Goal: Navigation & Orientation: Find specific page/section

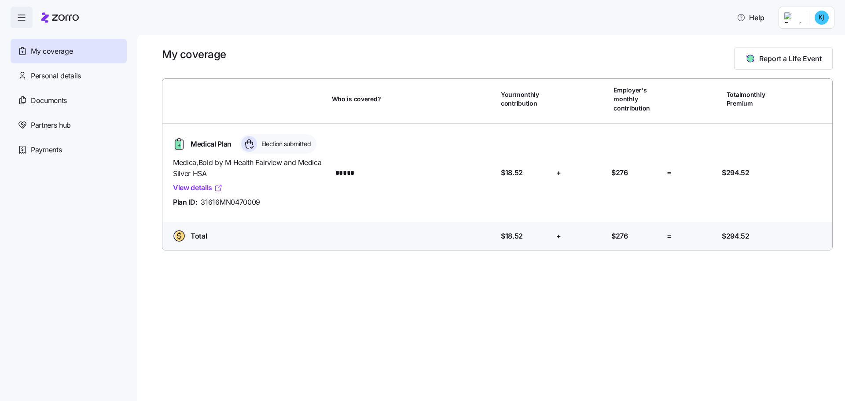
click at [203, 185] on link "View details" at bounding box center [198, 187] width 50 height 11
click at [58, 75] on span "Personal details" at bounding box center [56, 75] width 50 height 11
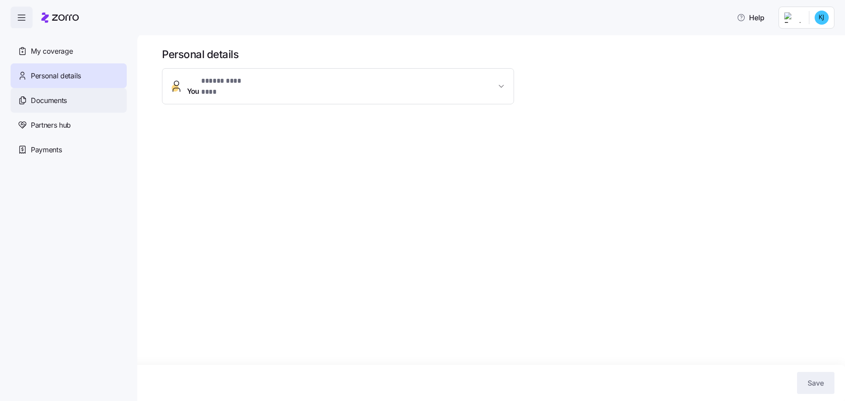
click at [52, 106] on span "Documents" at bounding box center [49, 100] width 36 height 11
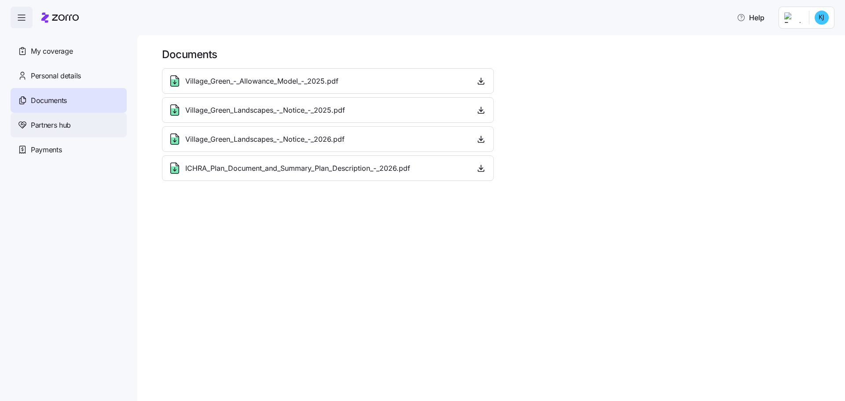
click at [62, 136] on div "Partners hub" at bounding box center [69, 125] width 116 height 25
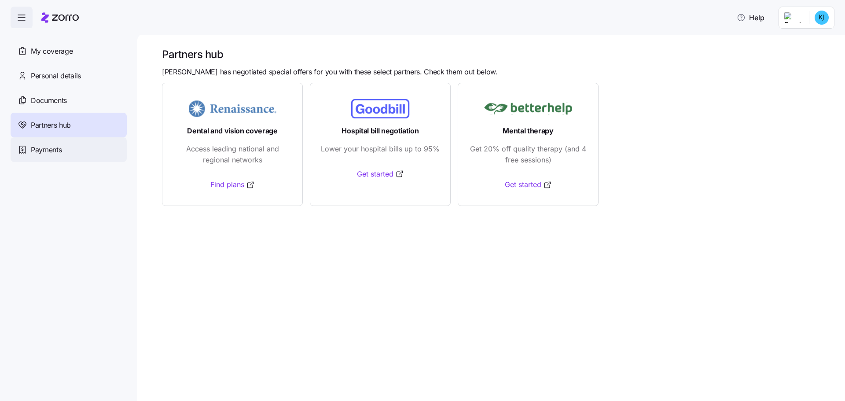
click at [70, 152] on div "Payments" at bounding box center [69, 149] width 116 height 25
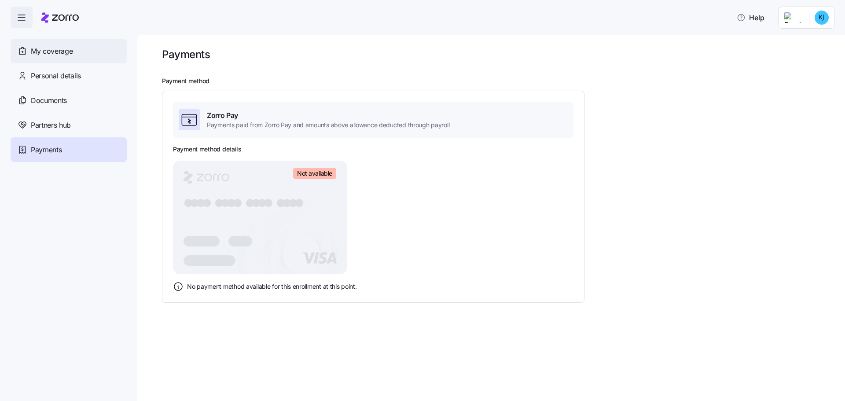
click at [72, 51] on span "My coverage" at bounding box center [52, 51] width 42 height 11
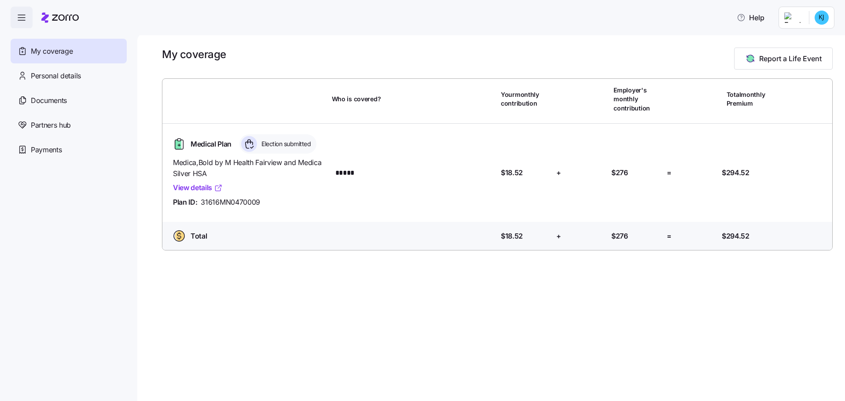
click at [217, 186] on icon at bounding box center [218, 188] width 5 height 5
click at [812, 15] on html "Help My coverage Personal details Documents Partners hub Payments My coverage R…" at bounding box center [422, 198] width 845 height 396
click at [373, 66] on html "Help My coverage Personal details Documents Partners hub Payments My coverage R…" at bounding box center [422, 198] width 845 height 396
click at [198, 190] on link "View details" at bounding box center [198, 187] width 50 height 11
click at [428, 300] on div "My coverage Report a Life Event Who is covered? Your monthly contribution Emplo…" at bounding box center [491, 216] width 708 height 367
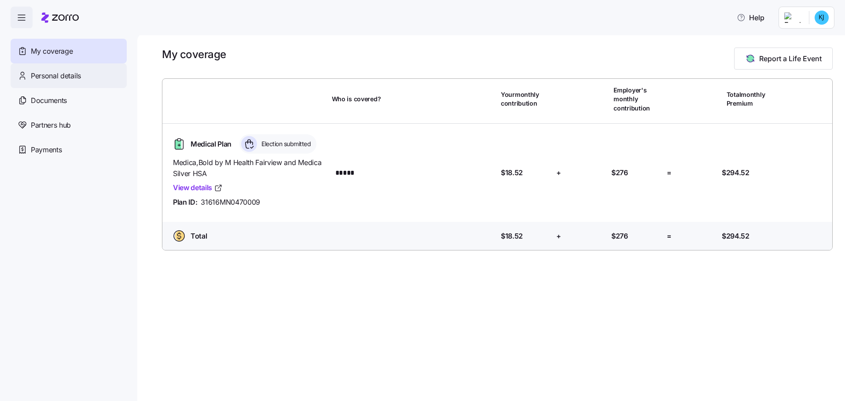
click at [33, 70] on span "Personal details" at bounding box center [56, 75] width 50 height 11
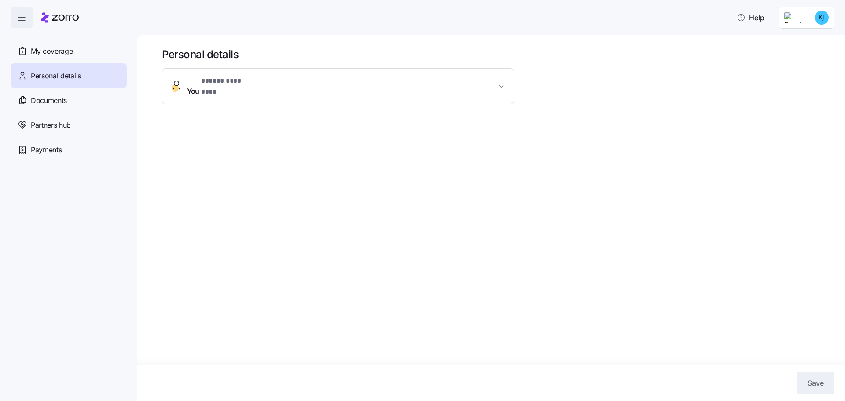
click at [188, 96] on button "You * ***** ******** *" at bounding box center [337, 86] width 351 height 35
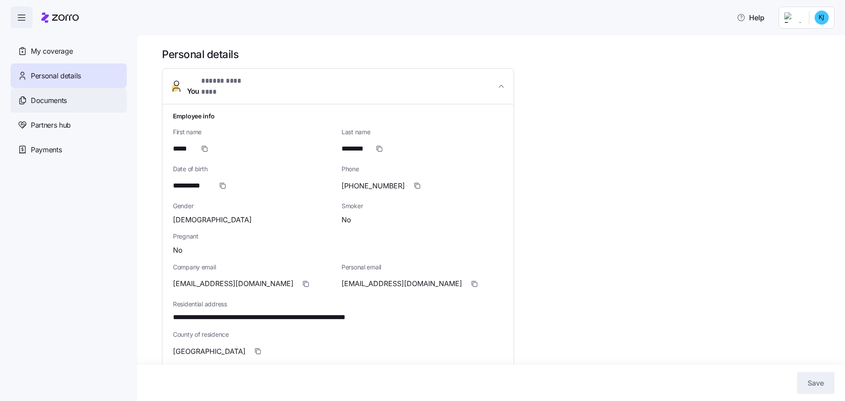
click at [65, 105] on span "Documents" at bounding box center [49, 100] width 36 height 11
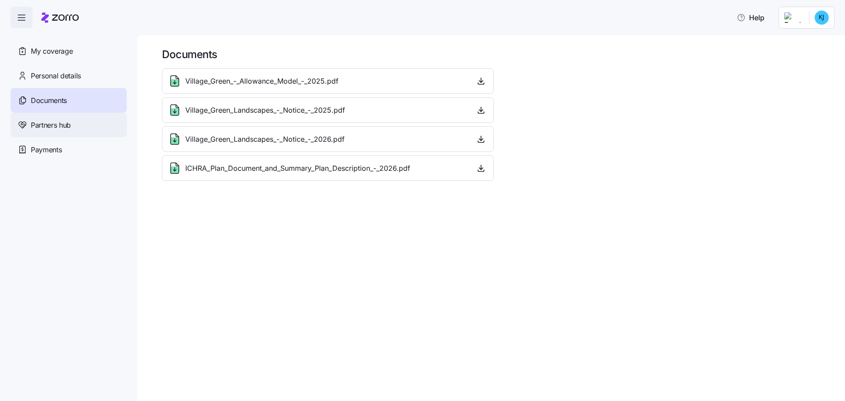
click at [51, 121] on span "Partners hub" at bounding box center [51, 125] width 40 height 11
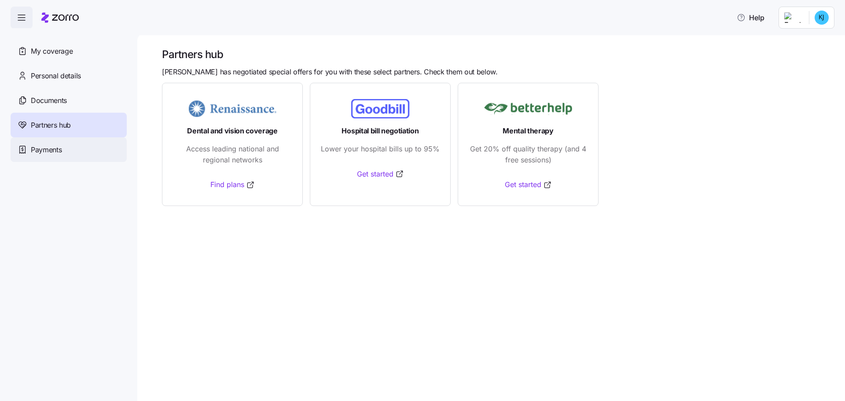
click at [43, 144] on span "Payments" at bounding box center [46, 149] width 31 height 11
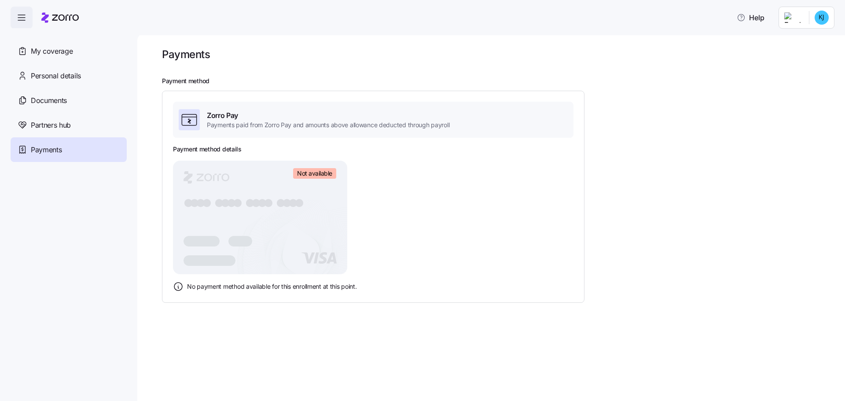
click at [789, 19] on html "Help My coverage Personal details Documents Partners hub Payments Payments Paym…" at bounding box center [422, 198] width 845 height 396
click at [790, 38] on div "My settings" at bounding box center [804, 42] width 46 height 10
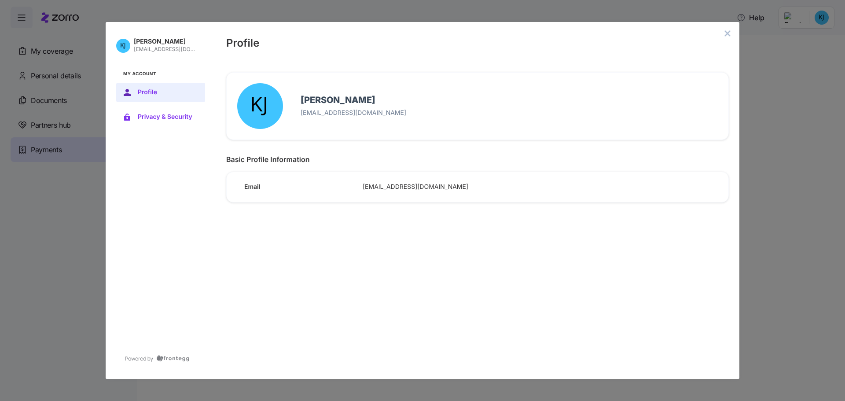
click at [178, 114] on span "Privacy & Security" at bounding box center [168, 117] width 60 height 7
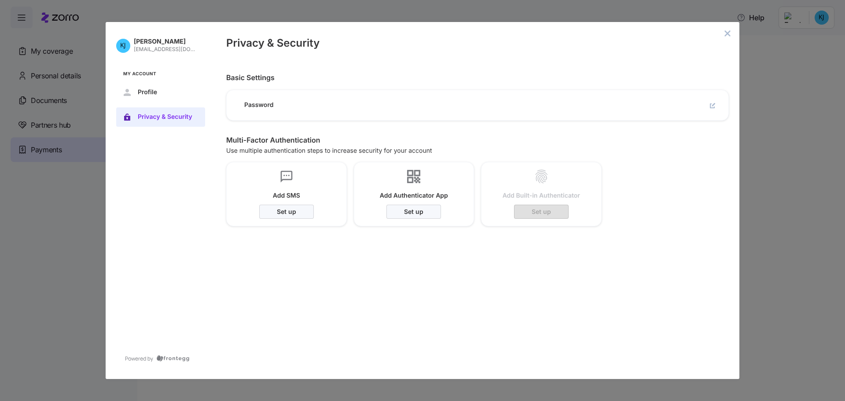
drag, startPoint x: 729, startPoint y: 36, endPoint x: 521, endPoint y: 54, distance: 208.5
click at [729, 36] on icon "close admin-box" at bounding box center [727, 33] width 7 height 7
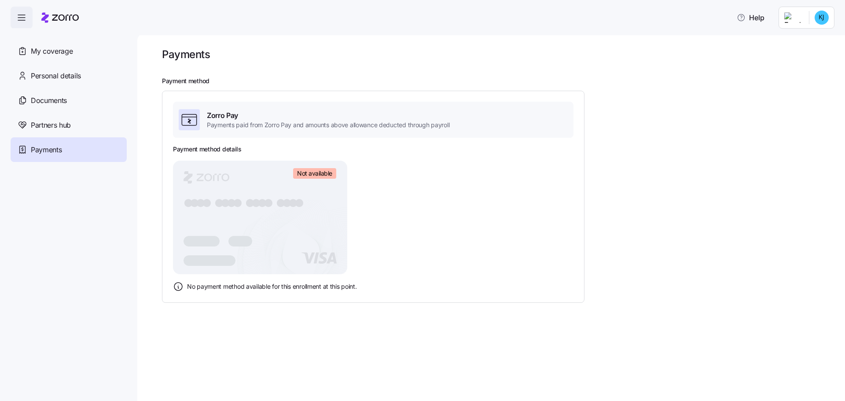
click at [25, 28] on span "button" at bounding box center [21, 17] width 21 height 21
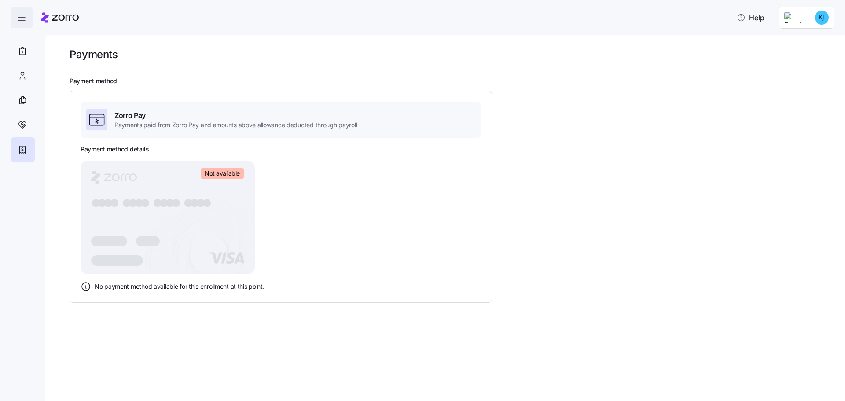
click at [25, 19] on icon "button" at bounding box center [21, 17] width 11 height 11
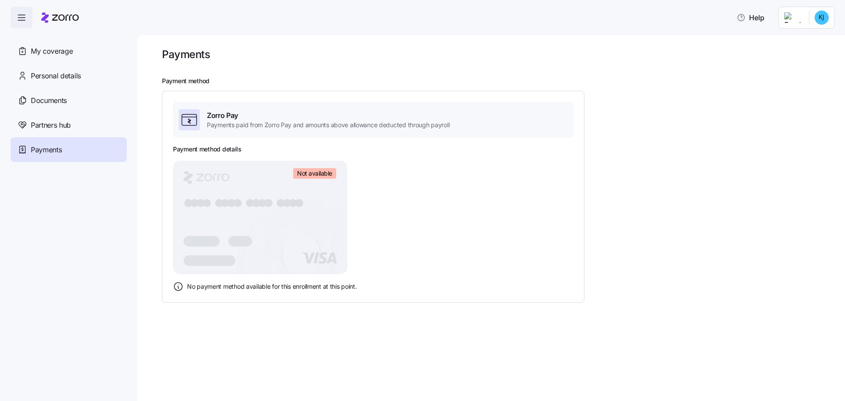
click at [59, 10] on div at bounding box center [59, 17] width 37 height 25
